Goal: Use online tool/utility: Utilize a website feature to perform a specific function

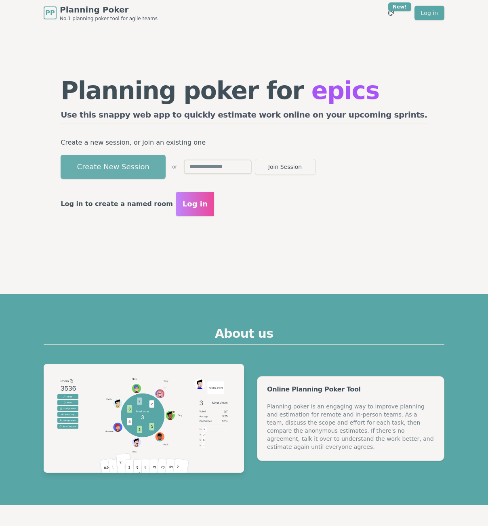
click at [164, 169] on button "Create New Session" at bounding box center [113, 167] width 105 height 24
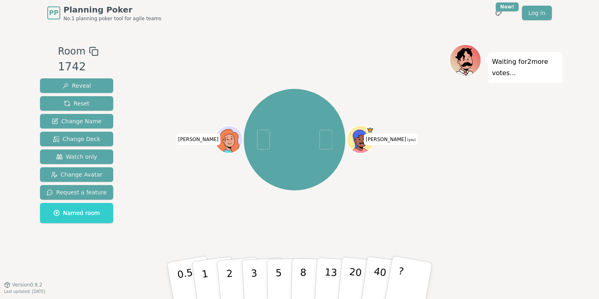
click at [363, 137] on icon at bounding box center [364, 137] width 2 height 0
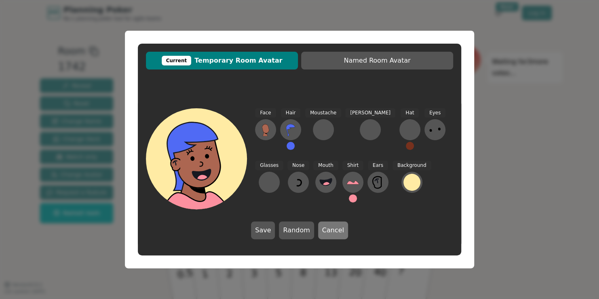
click at [334, 236] on button "Cancel" at bounding box center [333, 231] width 30 height 18
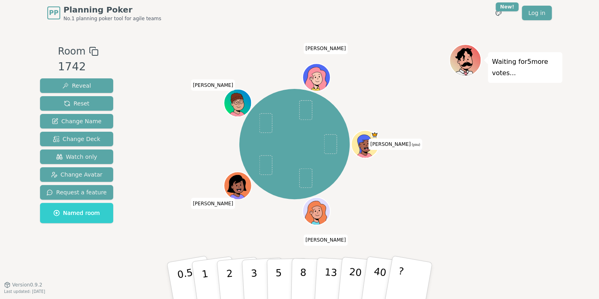
click at [125, 166] on div "Room 1742 Reveal Reset Change Name Change Deck Watch only Change Avatar Request…" at bounding box center [299, 155] width 525 height 222
click at [205, 274] on p "1" at bounding box center [206, 282] width 12 height 44
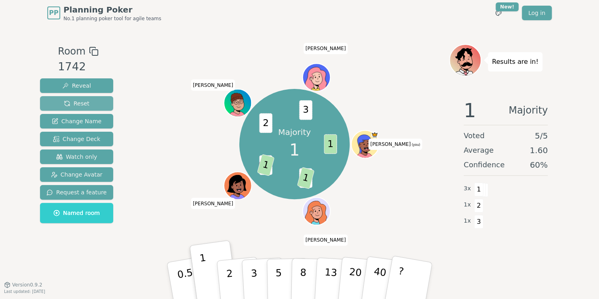
click at [76, 104] on span "Reset" at bounding box center [76, 103] width 25 height 8
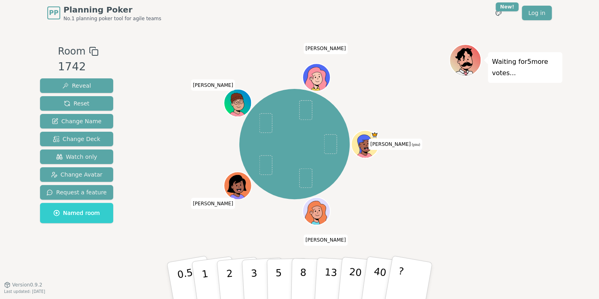
click at [174, 237] on div "[PERSON_NAME] (you) [PERSON_NAME] [PERSON_NAME]" at bounding box center [294, 155] width 309 height 222
click at [184, 236] on div "[PERSON_NAME] (you) [PERSON_NAME] [PERSON_NAME]" at bounding box center [294, 155] width 309 height 222
click at [186, 281] on p "0.5" at bounding box center [186, 282] width 23 height 46
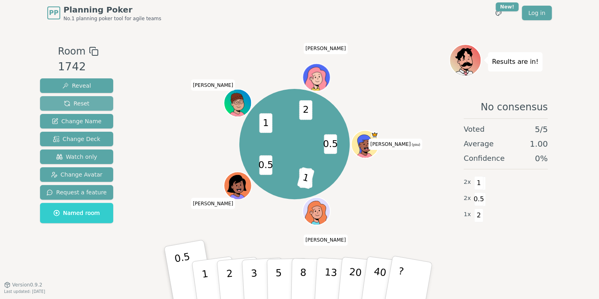
click at [78, 103] on span "Reset" at bounding box center [76, 103] width 25 height 8
